Goal: Find specific page/section: Find specific page/section

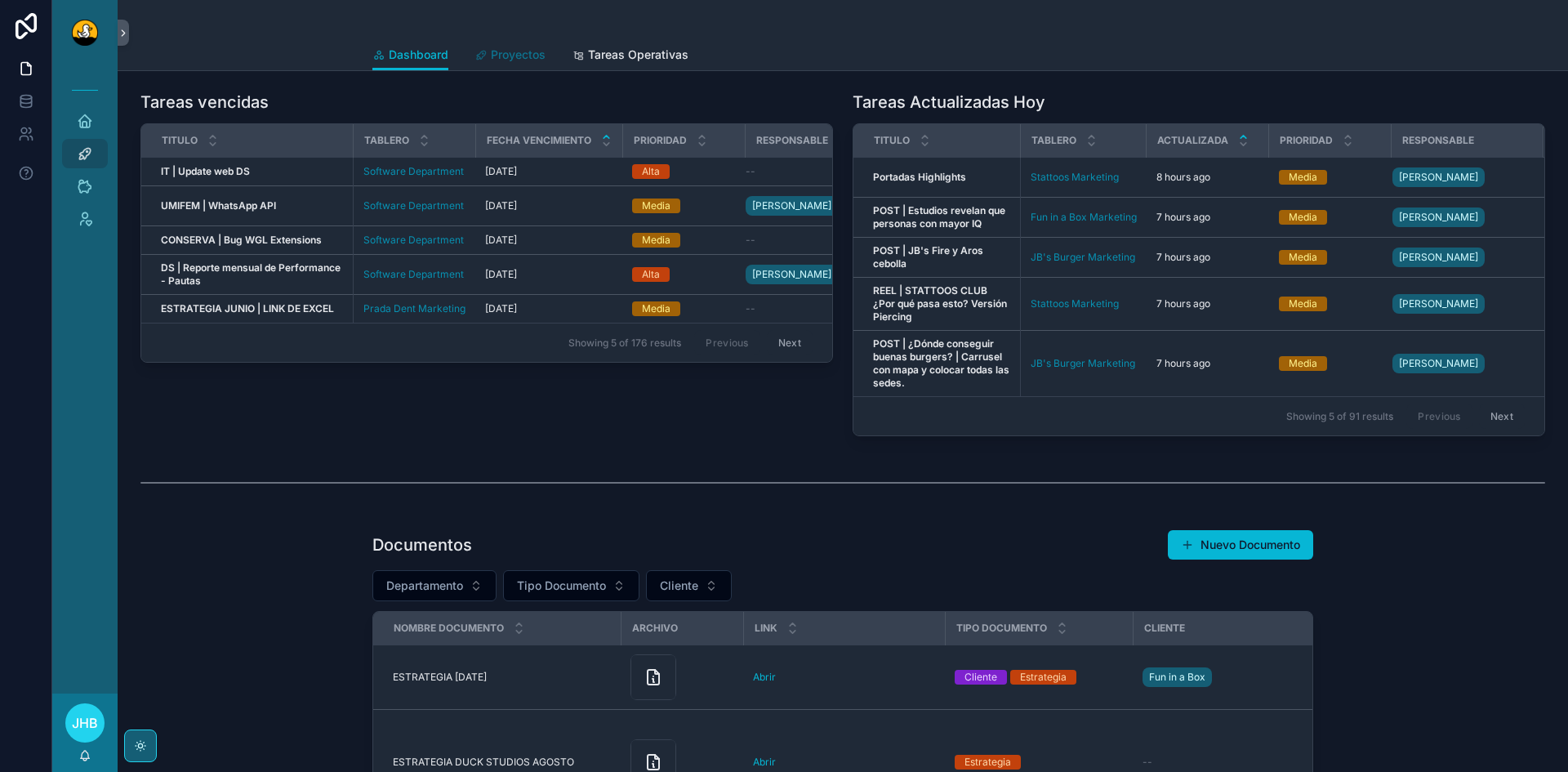
click at [522, 46] on span "Proyectos" at bounding box center [518, 54] width 55 height 16
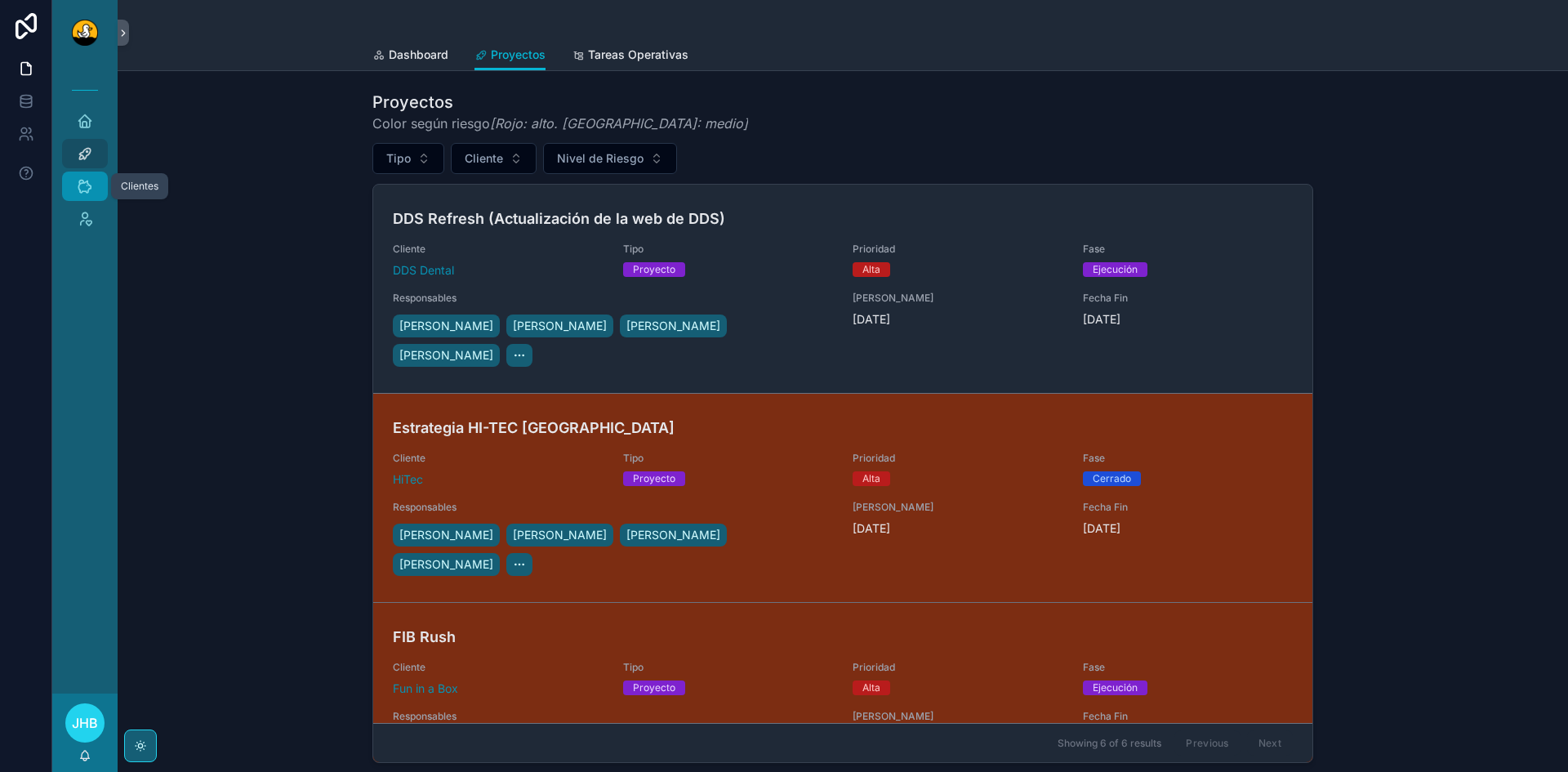
click at [91, 178] on icon "scrollable content" at bounding box center [85, 186] width 16 height 16
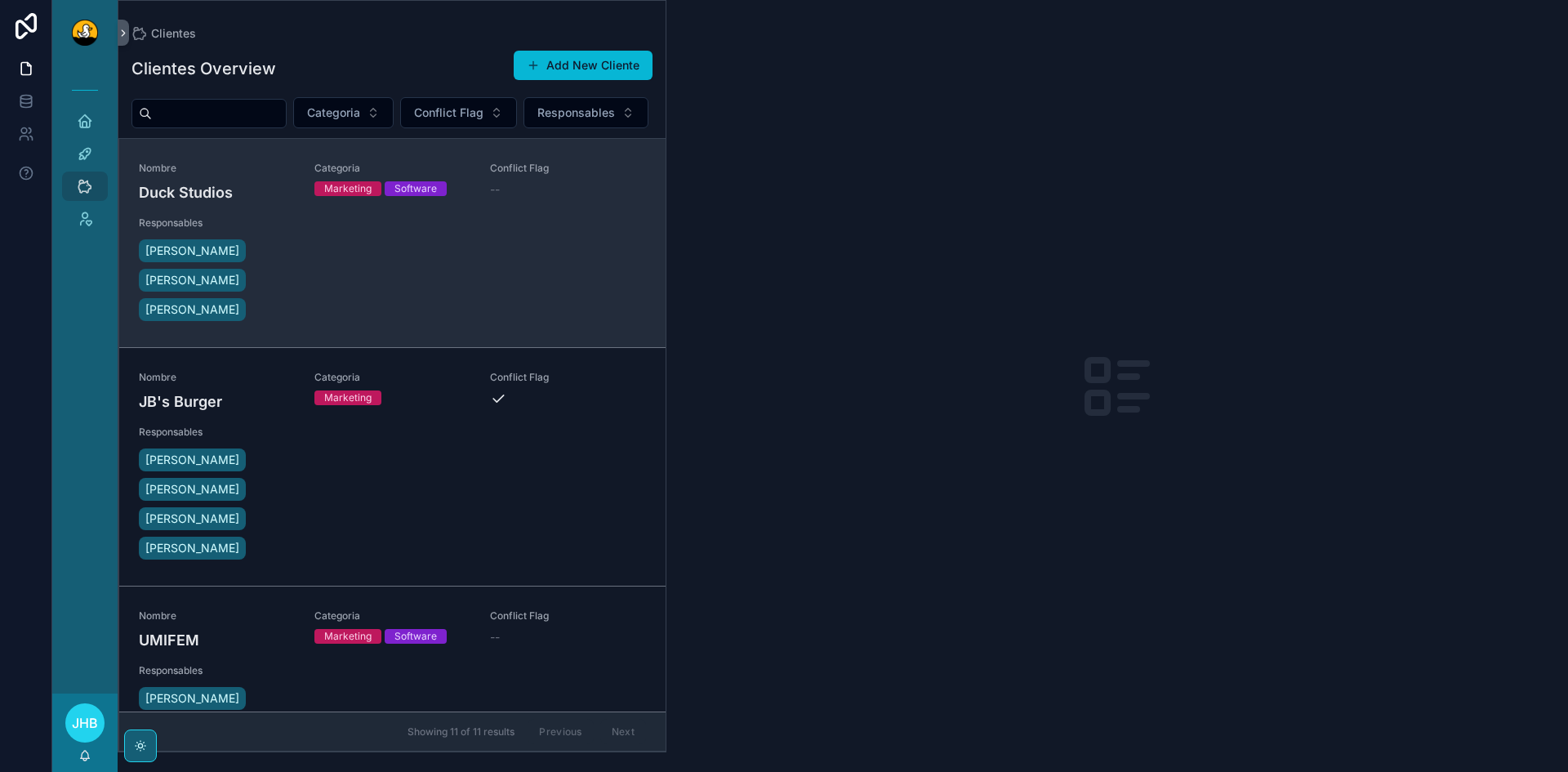
click at [417, 312] on div "Nombre Duck Studios Categoria Marketing Software Conflict Flag -- Responsables …" at bounding box center [392, 243] width 507 height 163
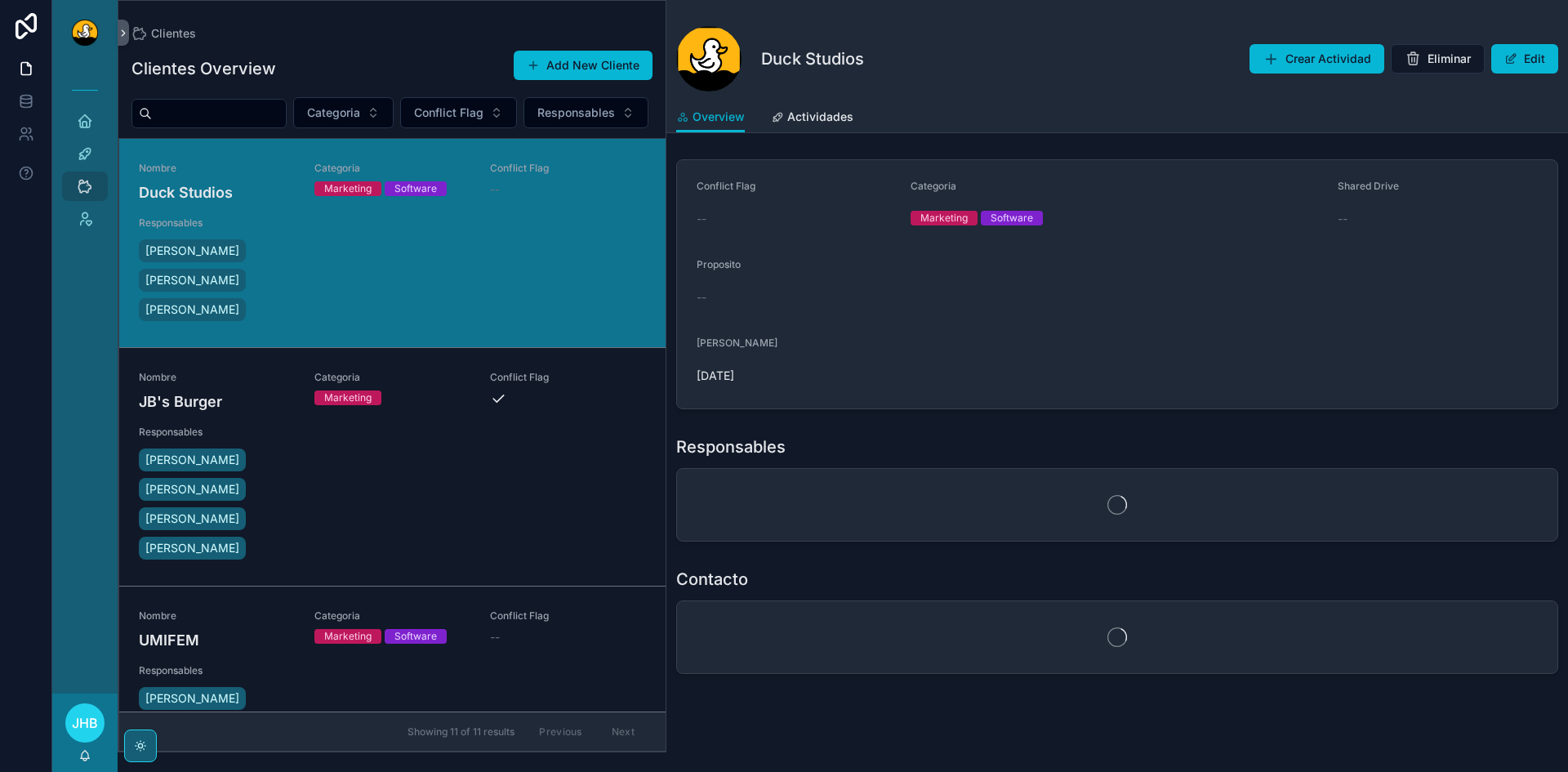
click at [381, 513] on div "Nombre JB's Burger Categoria Marketing Conflict Flag Responsables [PERSON_NAME]…" at bounding box center [392, 466] width 507 height 192
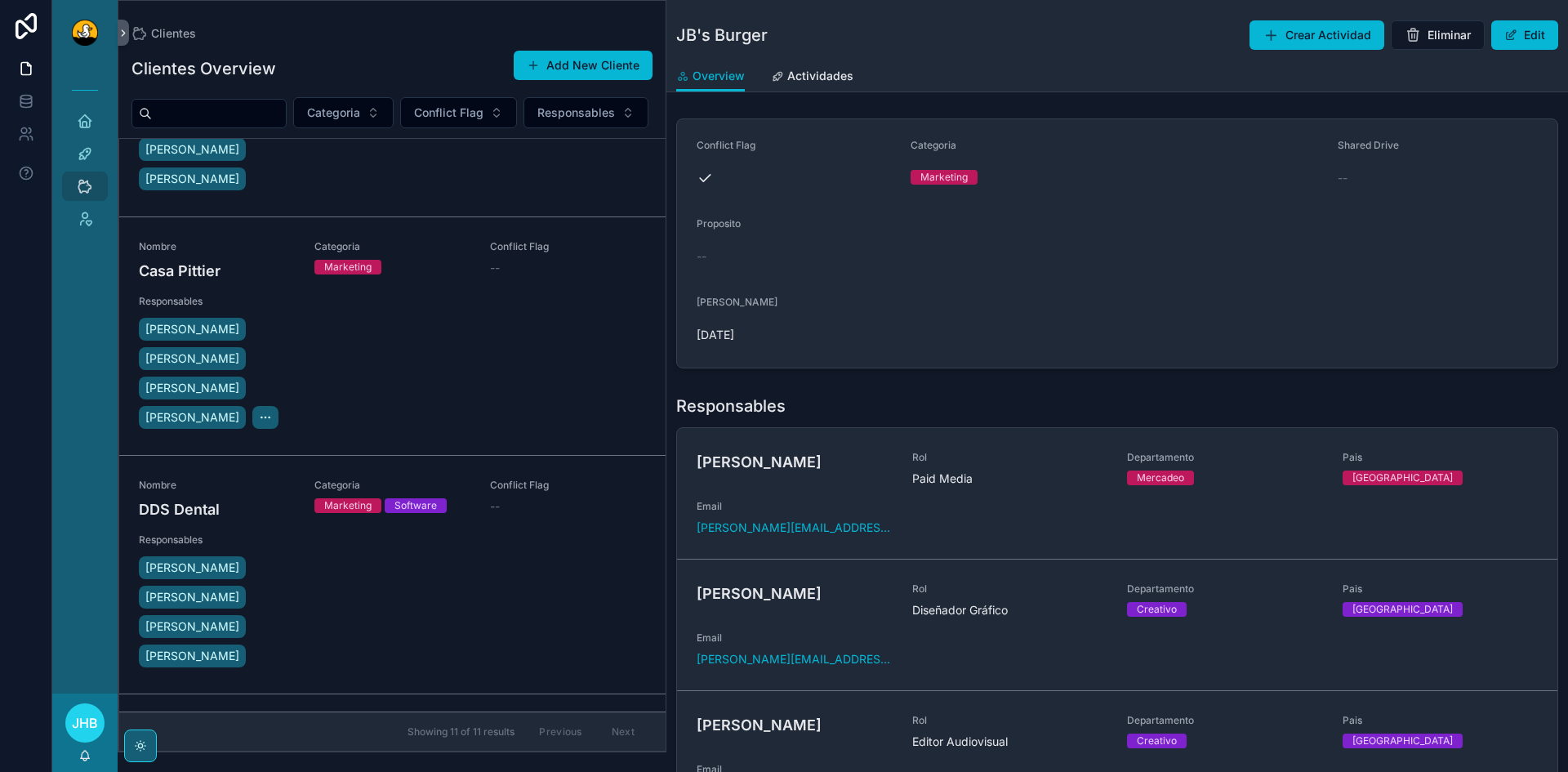
scroll to position [1085, 0]
click at [510, 603] on div "Nombre DDS Dental Categoria Marketing Software Conflict Flag -- Responsables [P…" at bounding box center [392, 573] width 507 height 192
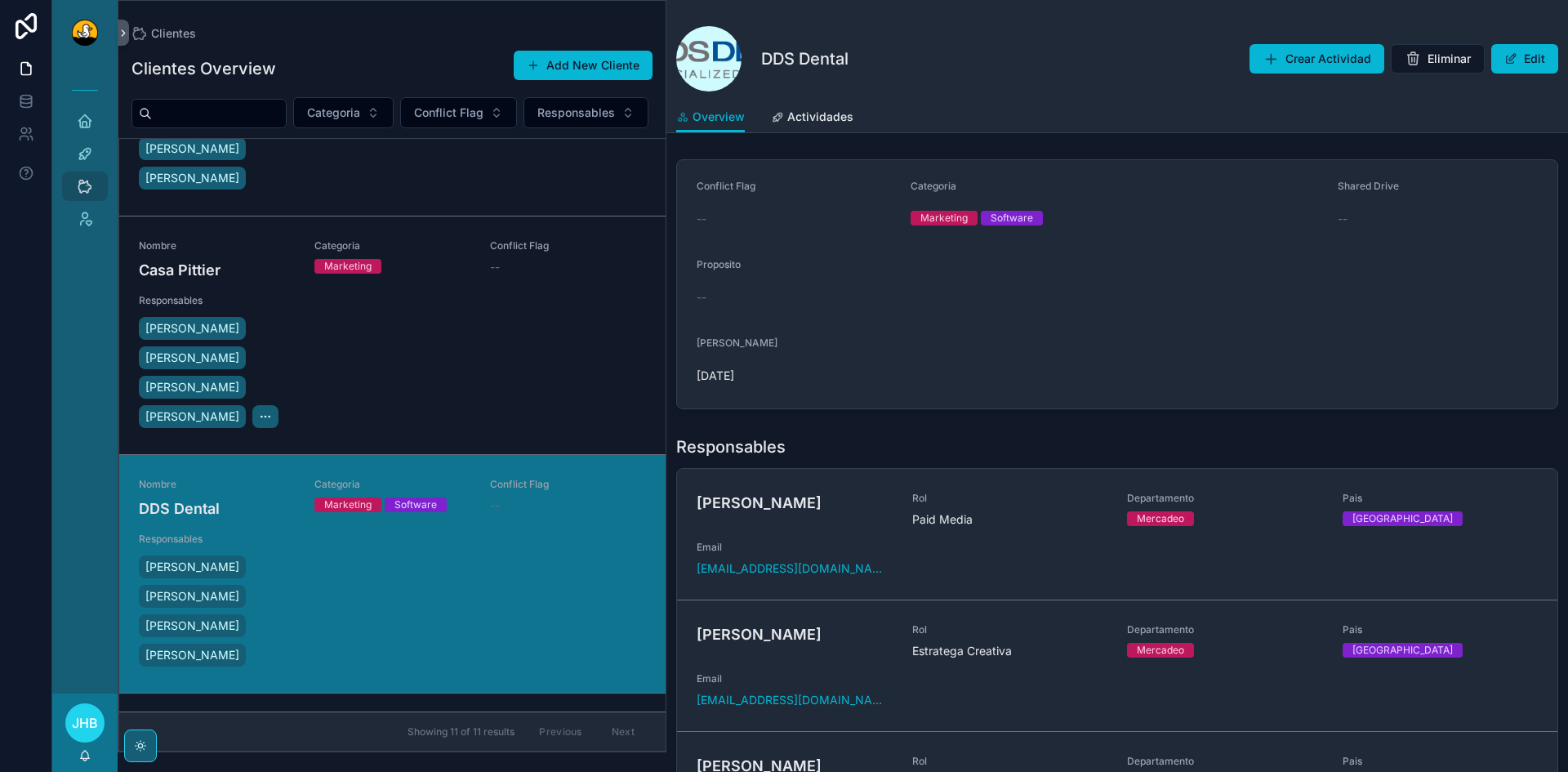
click at [730, 373] on span "[DATE]" at bounding box center [797, 375] width 201 height 16
click at [775, 379] on span "[DATE]" at bounding box center [797, 375] width 201 height 16
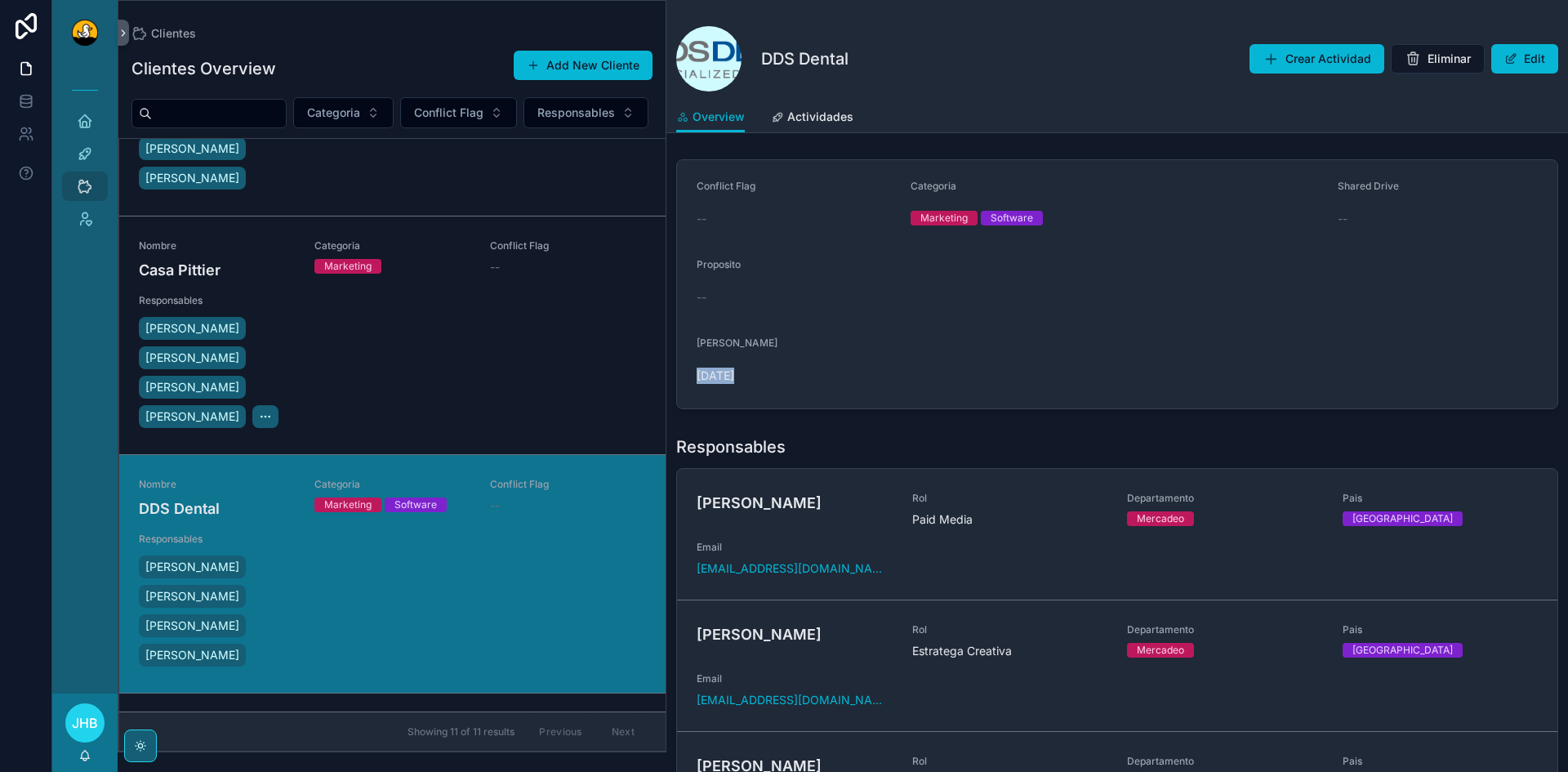
click at [743, 373] on span "[DATE]" at bounding box center [797, 375] width 201 height 16
click at [710, 380] on span "[DATE]" at bounding box center [797, 375] width 201 height 16
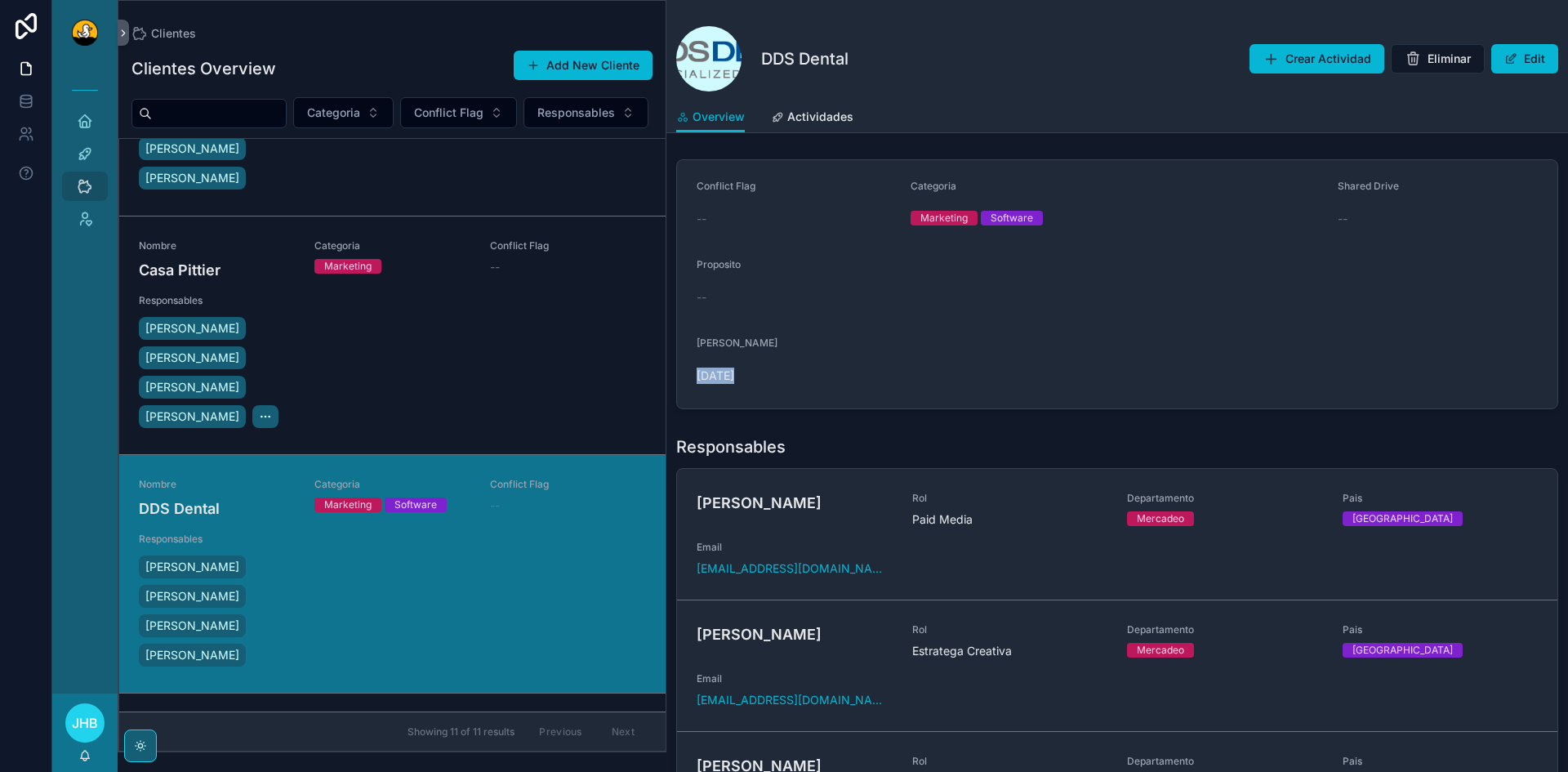
click at [710, 380] on span "[DATE]" at bounding box center [797, 375] width 201 height 16
click at [745, 375] on span "[DATE]" at bounding box center [797, 375] width 201 height 16
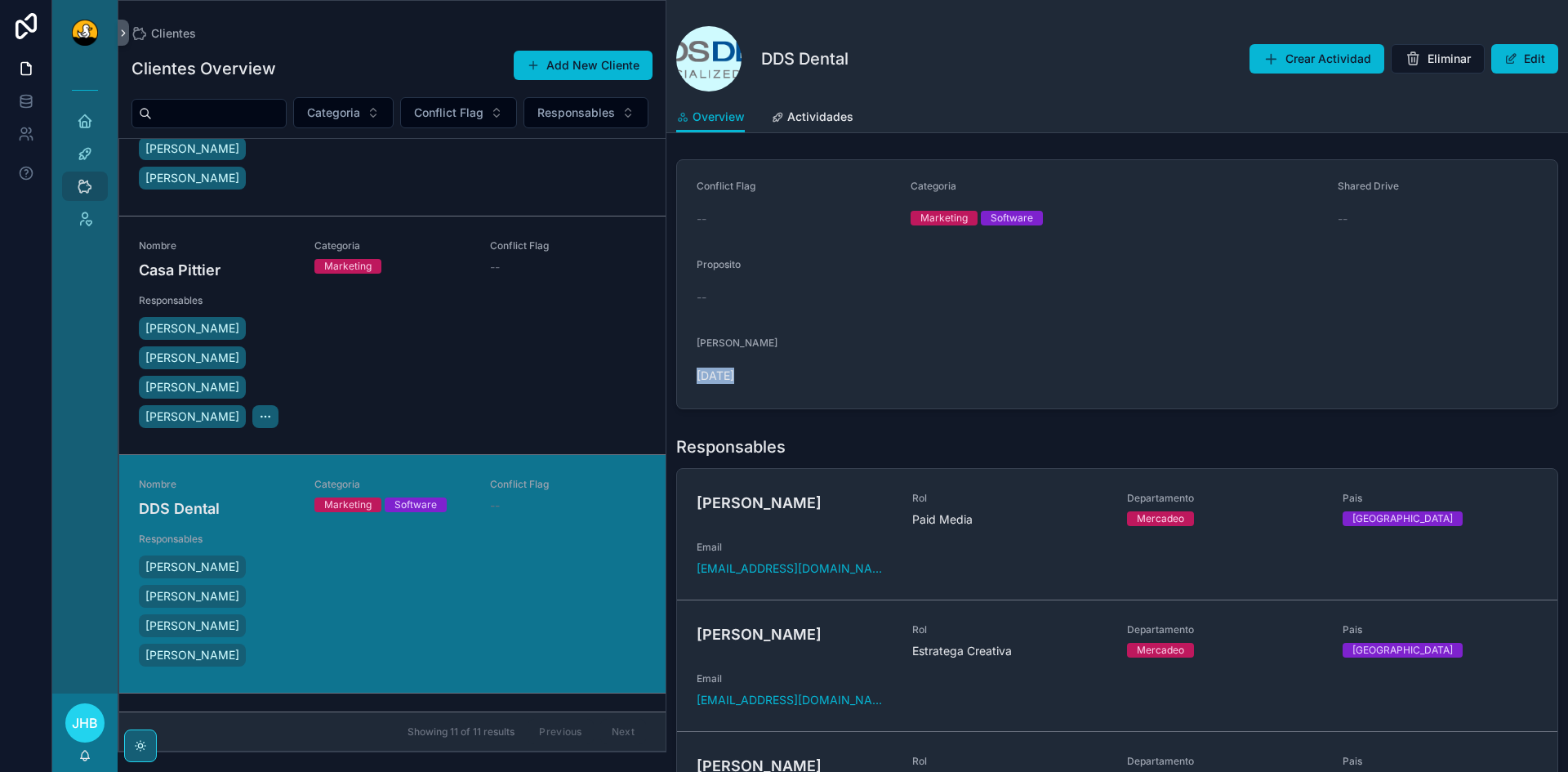
click at [745, 375] on span "[DATE]" at bounding box center [797, 375] width 201 height 16
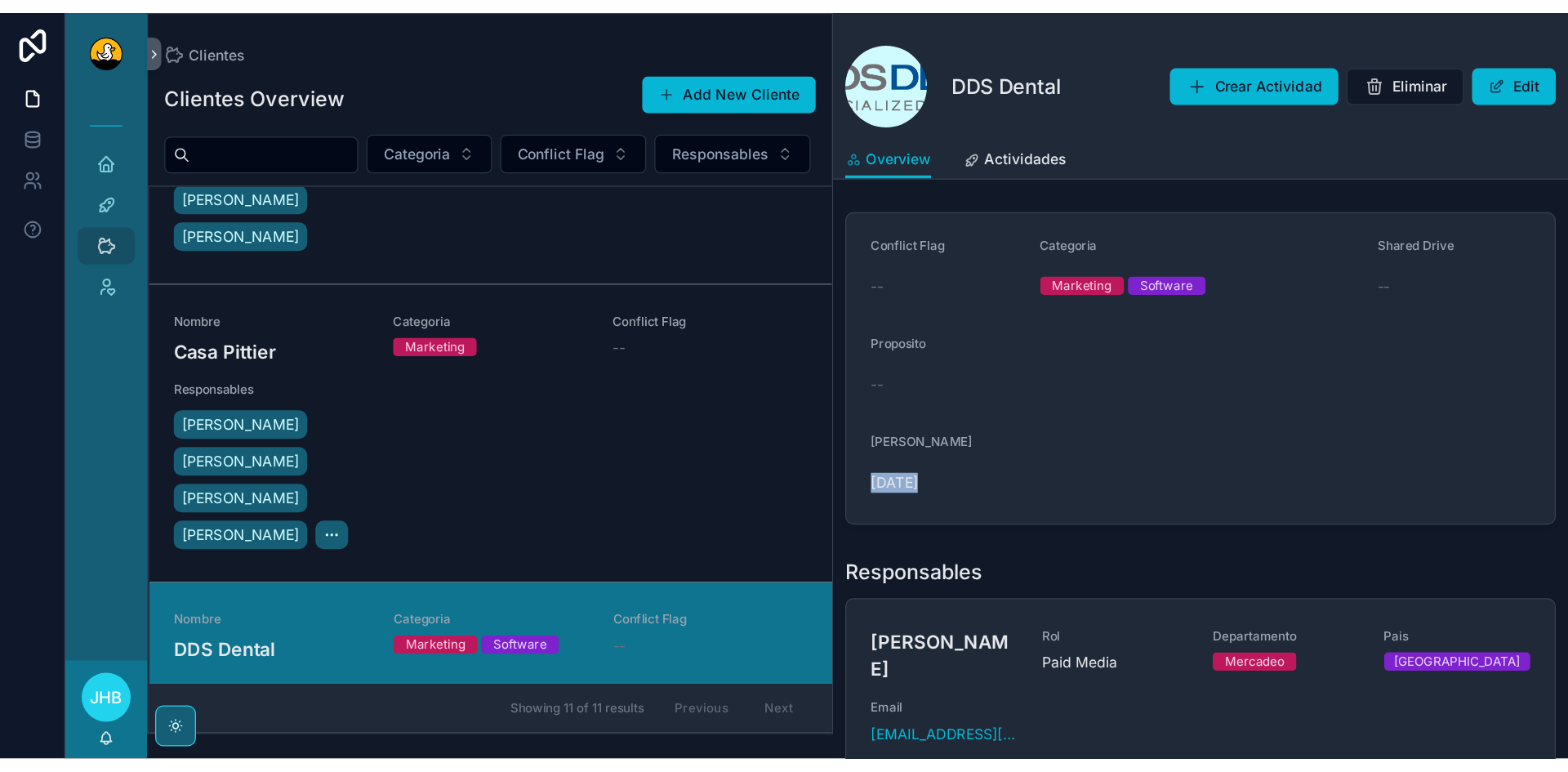
scroll to position [1085, 0]
